Goal: Transaction & Acquisition: Purchase product/service

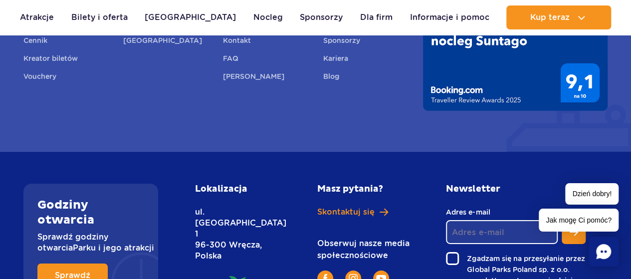
scroll to position [1371, 0]
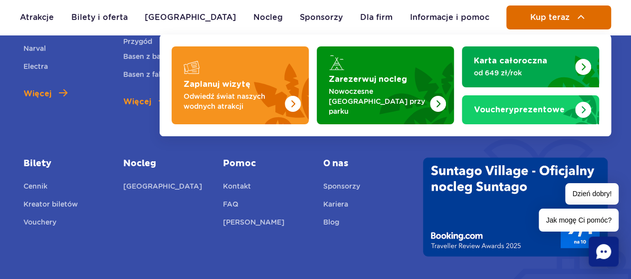
click at [564, 20] on span "Kup teraz" at bounding box center [549, 17] width 39 height 9
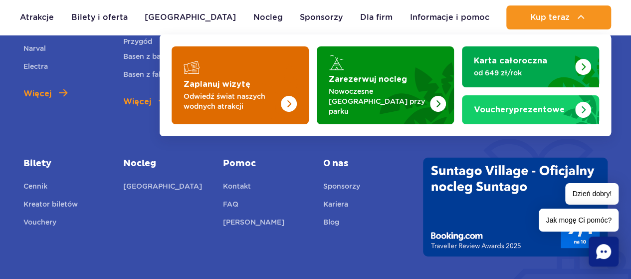
click at [239, 80] on strong "Zaplanuj wizytę" at bounding box center [216, 84] width 67 height 8
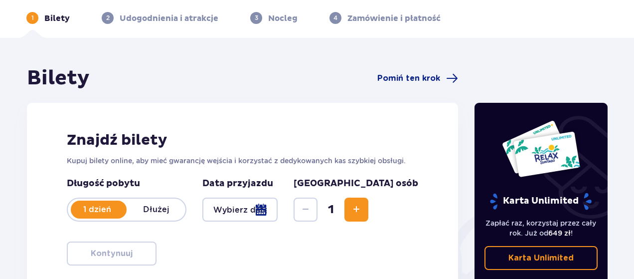
scroll to position [100, 0]
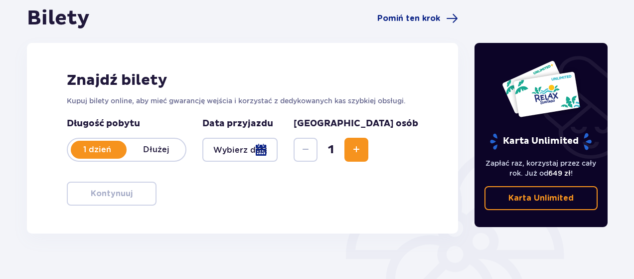
click at [278, 151] on div at bounding box center [239, 150] width 75 height 24
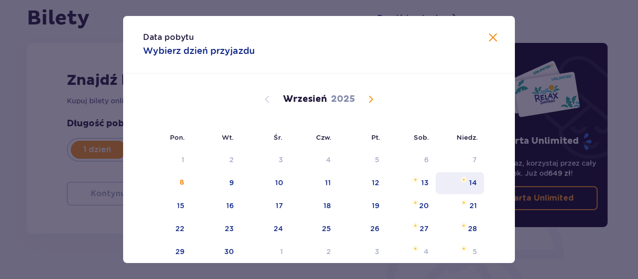
click at [449, 174] on div "14" at bounding box center [460, 183] width 48 height 22
type input "14.09.25"
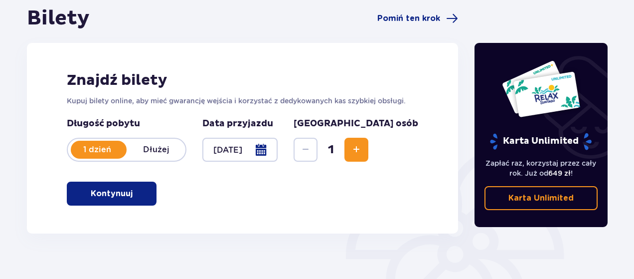
click at [368, 155] on button "Increase" at bounding box center [357, 150] width 24 height 24
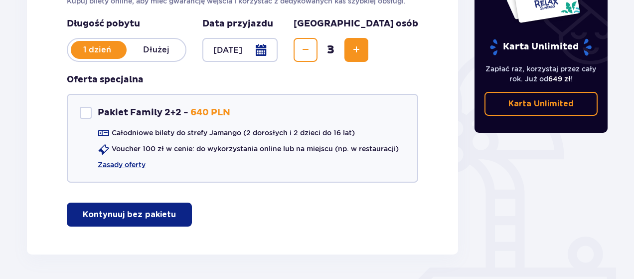
scroll to position [234, 0]
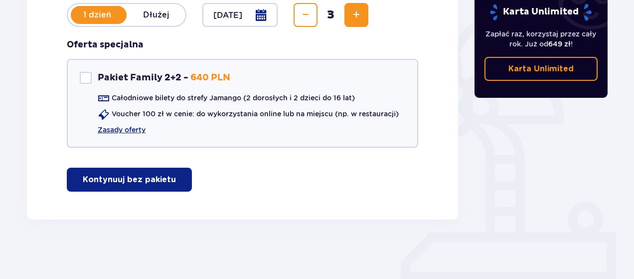
click at [132, 173] on button "Kontynuuj bez pakietu" at bounding box center [129, 180] width 125 height 24
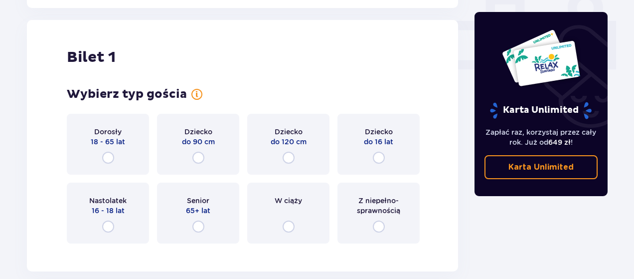
scroll to position [454, 0]
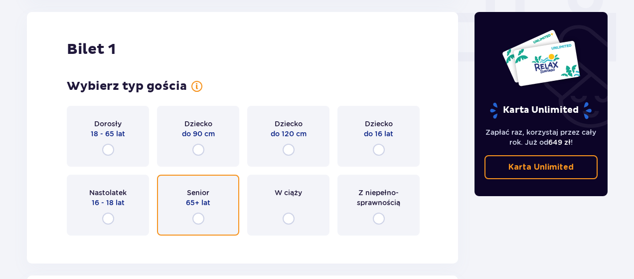
click at [200, 218] on input "radio" at bounding box center [198, 218] width 12 height 12
radio input "true"
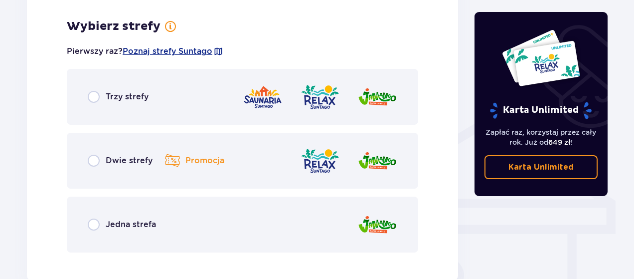
scroll to position [697, 0]
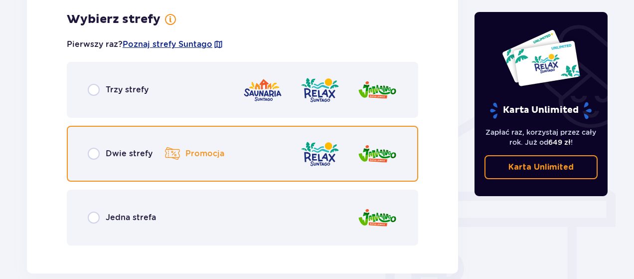
click at [93, 153] on input "radio" at bounding box center [94, 154] width 12 height 12
radio input "true"
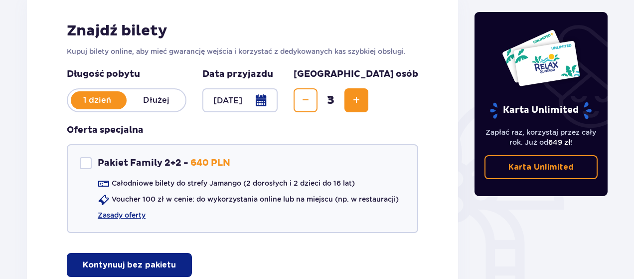
scroll to position [53, 0]
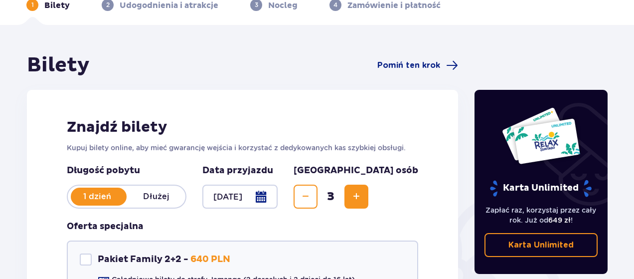
click at [278, 198] on div at bounding box center [239, 196] width 75 height 24
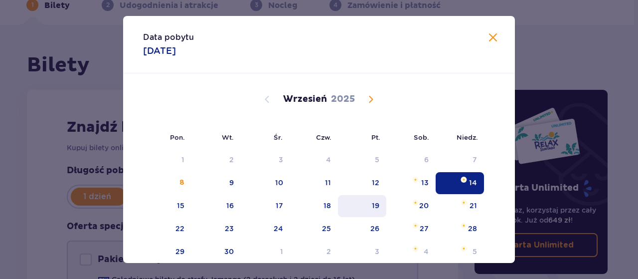
click at [374, 204] on div "19" at bounding box center [375, 205] width 7 height 10
type input "19.09.25"
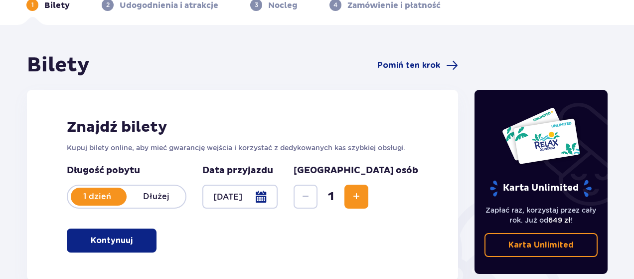
click at [362, 195] on span "Increase" at bounding box center [357, 196] width 12 height 12
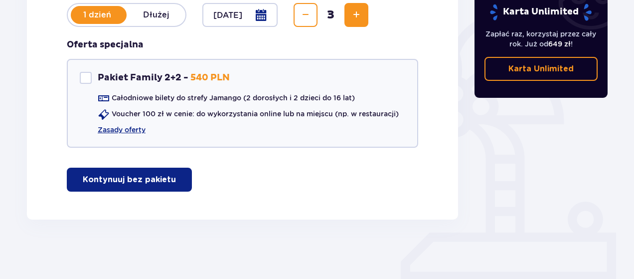
click at [150, 181] on p "Kontynuuj bez pakietu" at bounding box center [129, 179] width 93 height 11
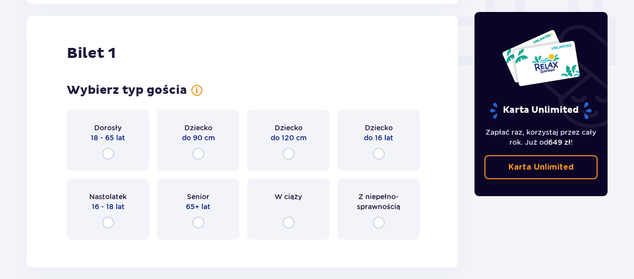
scroll to position [454, 0]
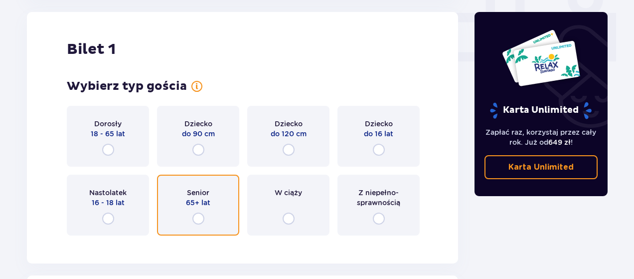
click at [198, 219] on input "radio" at bounding box center [198, 218] width 12 height 12
radio input "true"
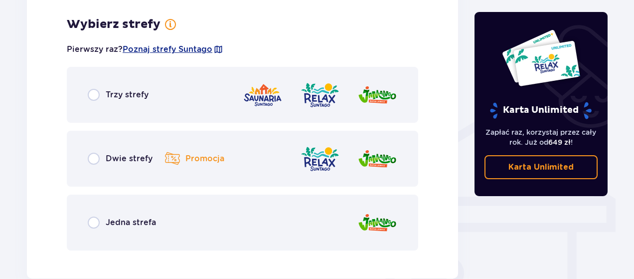
scroll to position [697, 0]
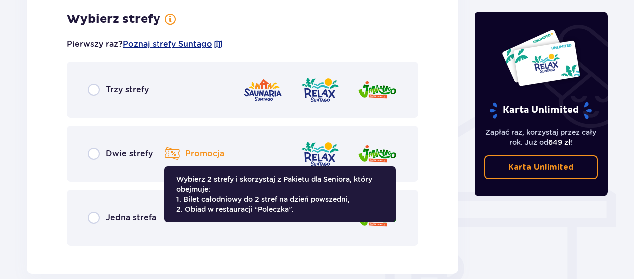
click at [198, 151] on p "Promocja" at bounding box center [204, 153] width 39 height 11
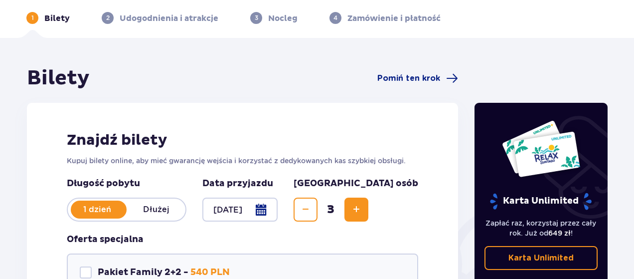
scroll to position [100, 0]
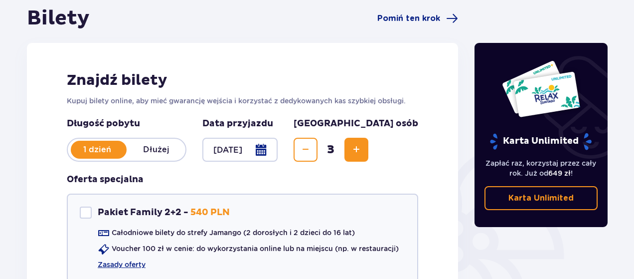
click at [278, 151] on div at bounding box center [239, 150] width 75 height 24
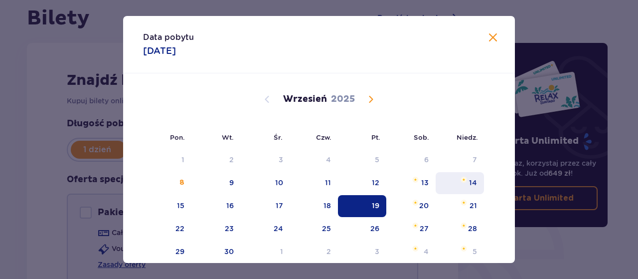
click at [467, 182] on div "14" at bounding box center [460, 183] width 48 height 22
type input "14.09.25"
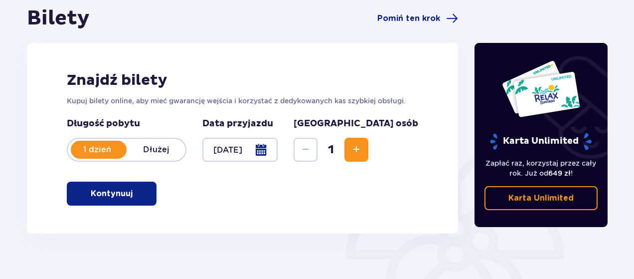
click at [362, 153] on span "Increase" at bounding box center [357, 150] width 12 height 12
click at [362, 152] on span "Increase" at bounding box center [357, 150] width 12 height 12
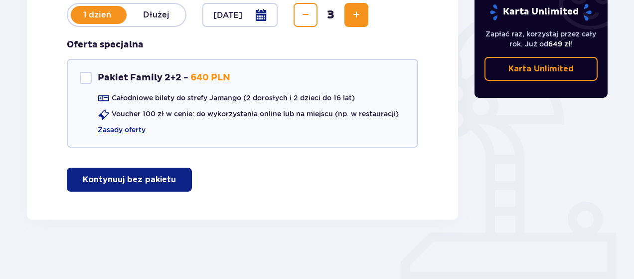
drag, startPoint x: 134, startPoint y: 186, endPoint x: 141, endPoint y: 187, distance: 7.0
click at [134, 187] on button "Kontynuuj bez pakietu" at bounding box center [129, 180] width 125 height 24
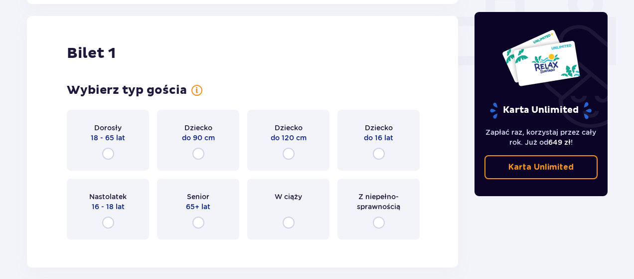
scroll to position [454, 0]
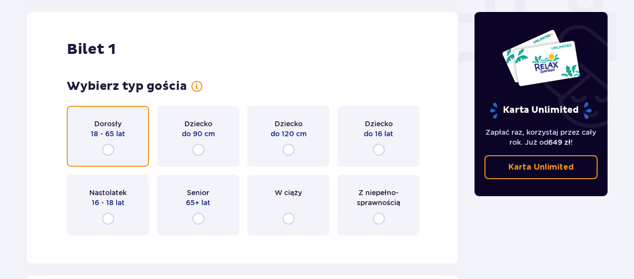
click at [108, 148] on input "radio" at bounding box center [108, 150] width 12 height 12
radio input "true"
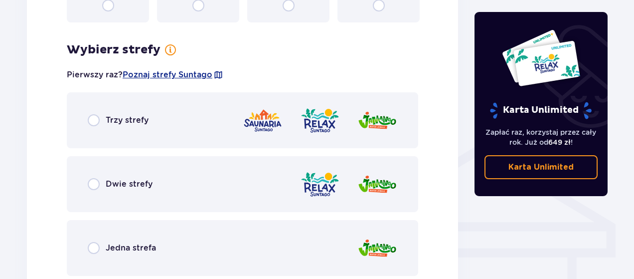
scroll to position [697, 0]
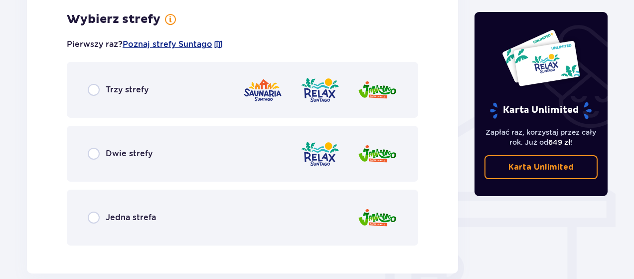
click at [172, 153] on div "Dwie strefy" at bounding box center [243, 154] width 352 height 56
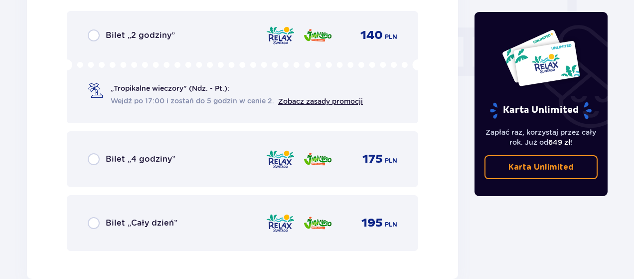
scroll to position [1000, 0]
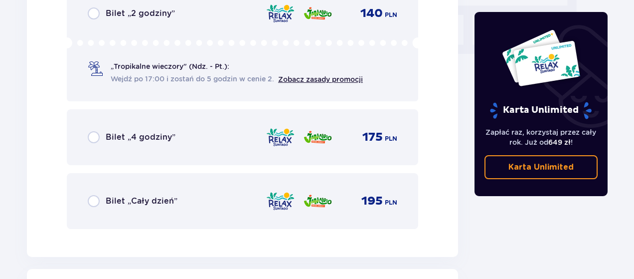
click at [167, 147] on div "Bilet „4 godziny” 175 PLN" at bounding box center [243, 137] width 310 height 21
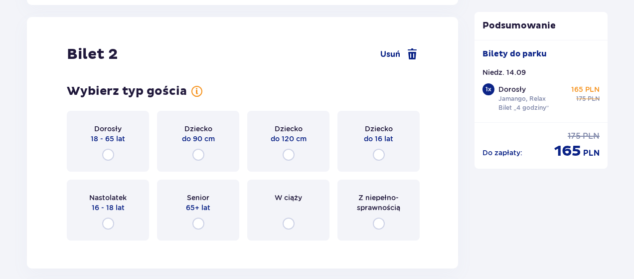
scroll to position [1257, 0]
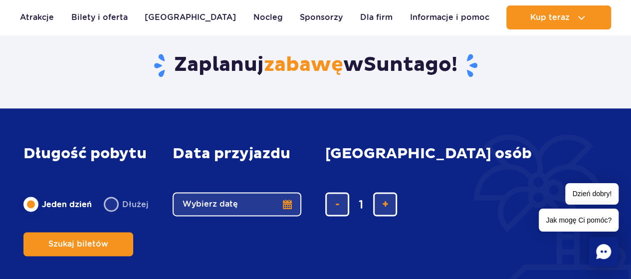
scroll to position [722, 0]
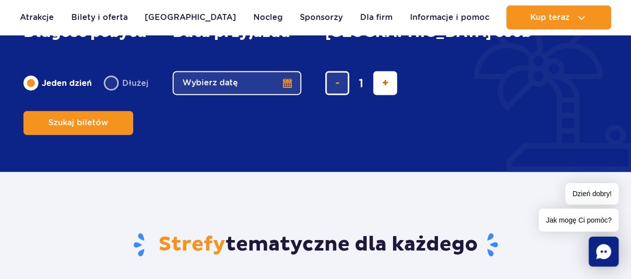
click at [383, 83] on span "dodaj bilet" at bounding box center [385, 83] width 6 height 0
click at [384, 83] on span "dodaj bilet" at bounding box center [385, 83] width 6 height 0
type input "3"
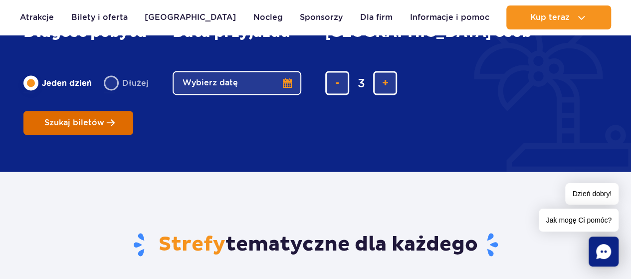
click at [115, 119] on span "Planowanie wizyty w Park of Poland" at bounding box center [111, 123] width 8 height 8
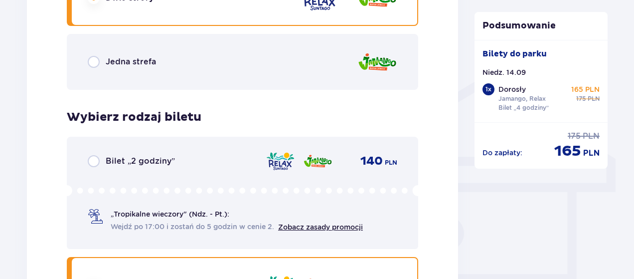
scroll to position [748, 0]
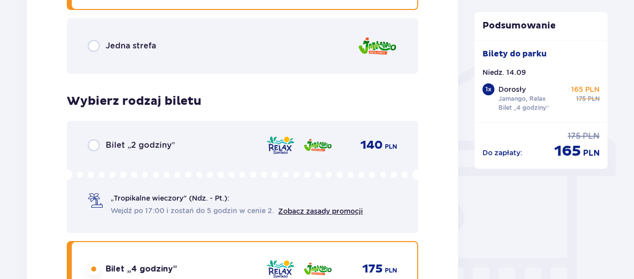
click at [188, 149] on div "Bilet „2 godziny” 140 PLN" at bounding box center [243, 145] width 310 height 12
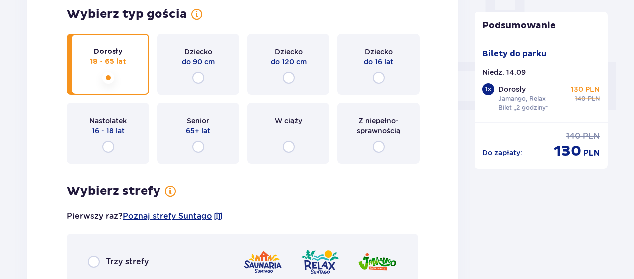
scroll to position [469, 0]
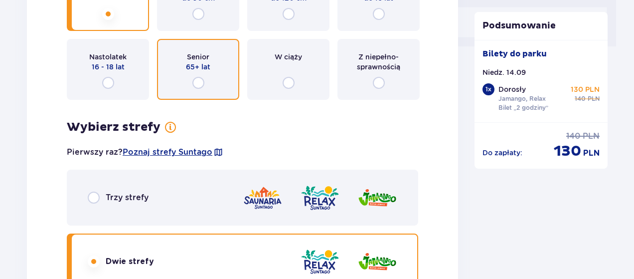
click at [202, 83] on input "radio" at bounding box center [198, 83] width 12 height 12
radio input "true"
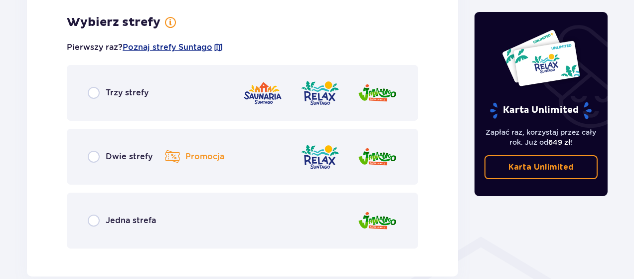
scroll to position [576, 0]
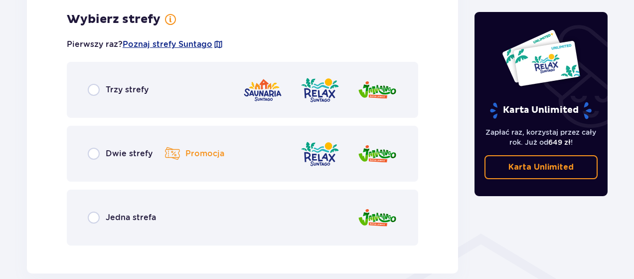
click at [230, 147] on div "Dwie strefy Promocja Wybierz 2 strefy i skorzystaj z Pakietu dla Seniora, który…" at bounding box center [243, 154] width 352 height 56
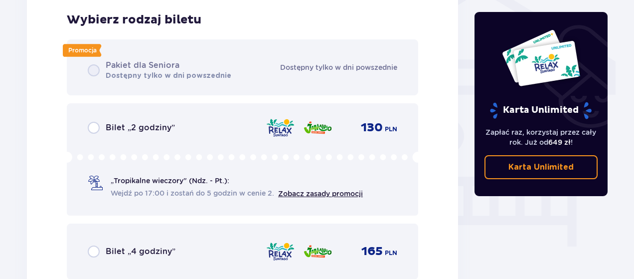
scroll to position [830, 0]
click at [201, 139] on div "Bilet „2 godziny” 130 PLN „Tropikalne wieczory" (Ndz. - Pt.): Wejdź po 17:00 i …" at bounding box center [243, 159] width 352 height 112
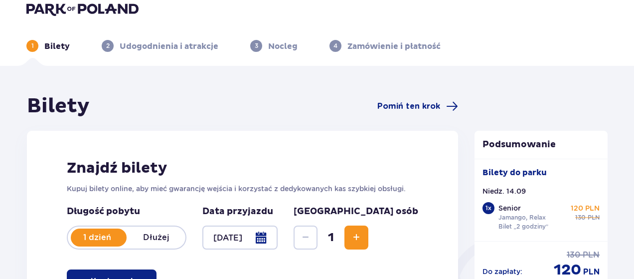
scroll to position [0, 0]
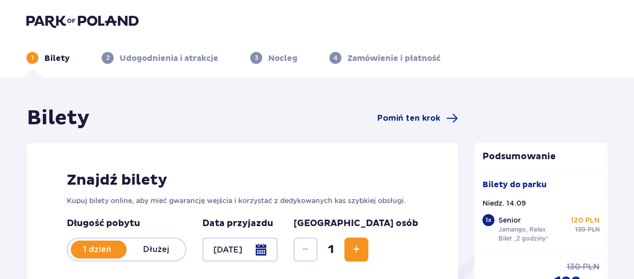
drag, startPoint x: 100, startPoint y: 19, endPoint x: 114, endPoint y: 20, distance: 14.0
click at [99, 19] on img at bounding box center [82, 21] width 112 height 14
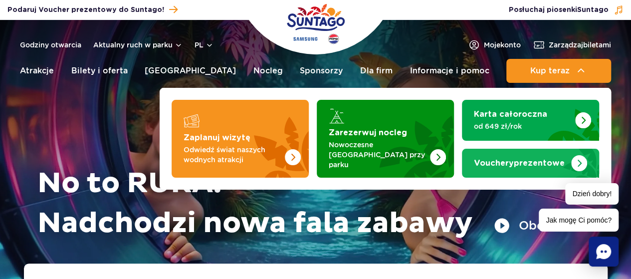
click at [516, 159] on strong "Vouchery prezentowe" at bounding box center [519, 163] width 91 height 8
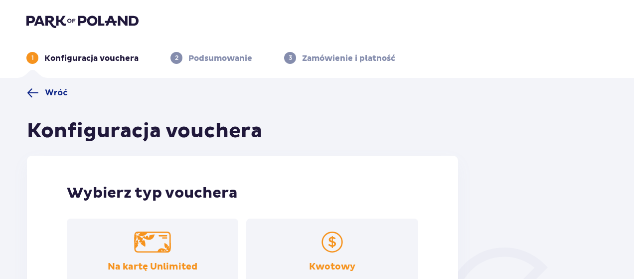
scroll to position [139, 0]
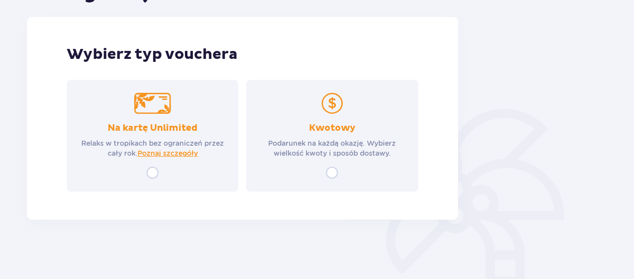
click at [335, 110] on img at bounding box center [332, 103] width 37 height 21
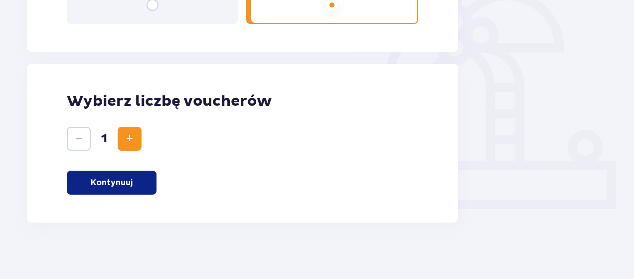
scroll to position [110, 0]
